Goal: Check status: Check status

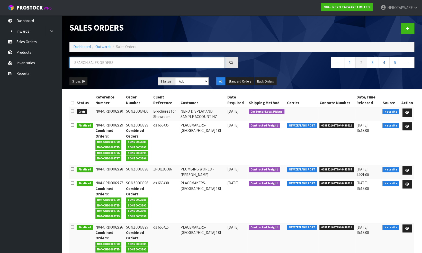
click at [110, 62] on input "text" at bounding box center [146, 62] width 155 height 11
paste input "SONZ0002335"
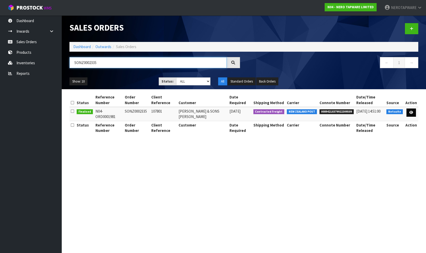
type input "SONZ0002335"
click at [411, 111] on icon at bounding box center [411, 112] width 4 height 3
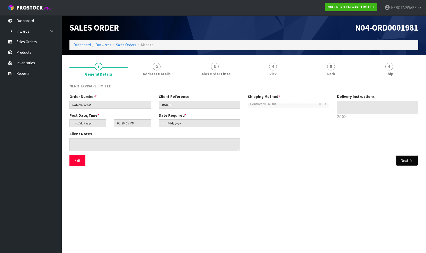
click at [400, 159] on button "Next" at bounding box center [407, 160] width 23 height 11
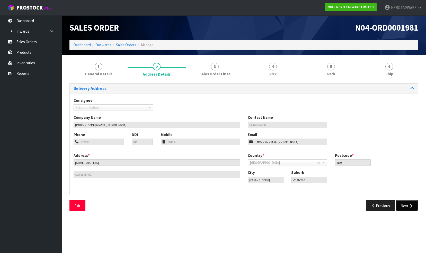
click at [407, 204] on button "Next" at bounding box center [407, 205] width 23 height 11
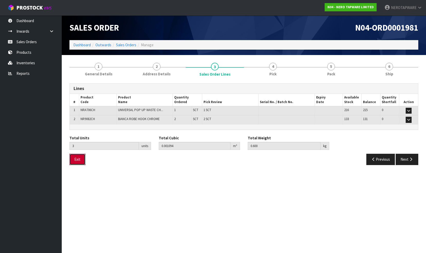
drag, startPoint x: 75, startPoint y: 157, endPoint x: 113, endPoint y: 139, distance: 42.0
click at [76, 157] on button "Exit" at bounding box center [77, 159] width 16 height 11
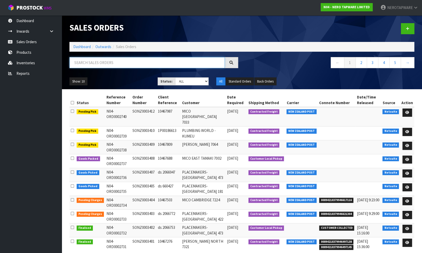
click at [121, 63] on input "text" at bounding box center [146, 62] width 155 height 11
paste input "SONZ0002335"
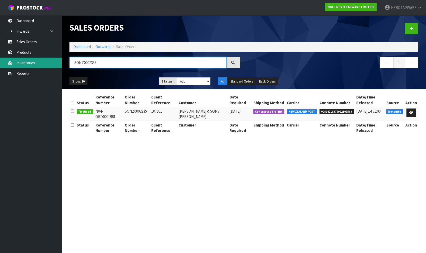
drag, startPoint x: 101, startPoint y: 61, endPoint x: 62, endPoint y: 58, distance: 39.5
click at [62, 58] on body "Toggle navigation ProStock WMS N04 - NERO TAPWARE LIMITED NEROTAPWARE Logout Da…" at bounding box center [213, 126] width 426 height 253
paste input "N04-REC0000249"
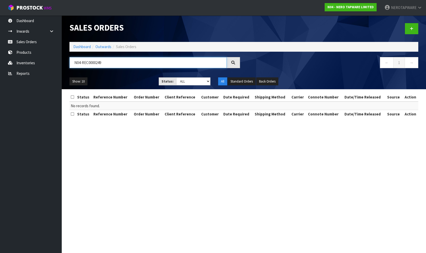
type input "N04-REC0000249"
